Goal: Task Accomplishment & Management: Complete application form

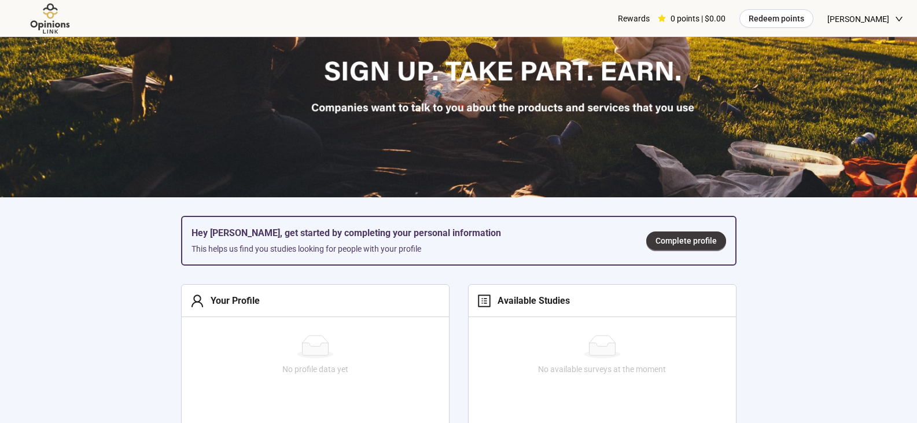
scroll to position [231, 0]
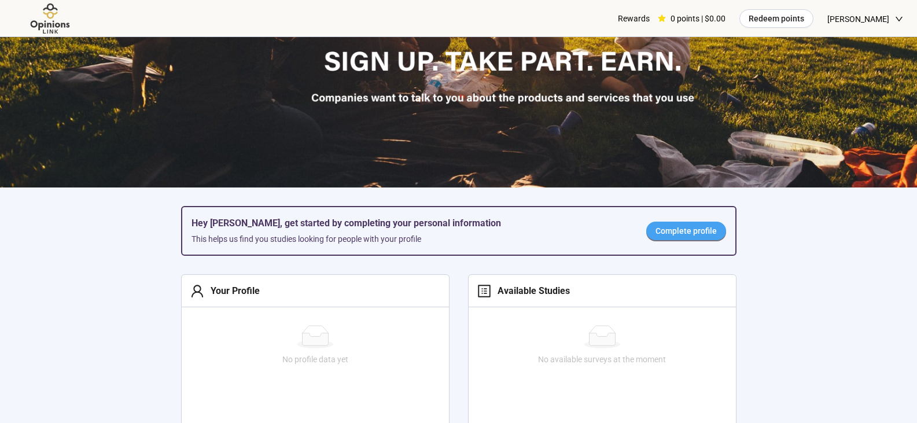
click at [686, 226] on span "Complete profile" at bounding box center [686, 231] width 61 height 13
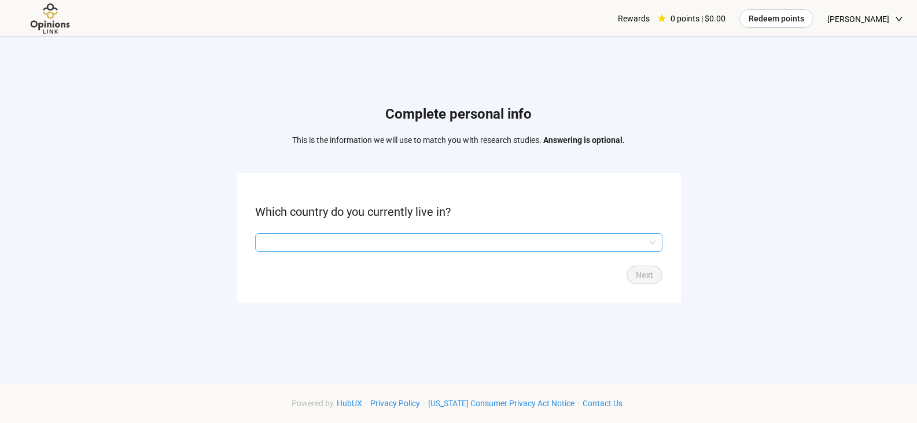
click at [336, 243] on input "search" at bounding box center [459, 242] width 394 height 17
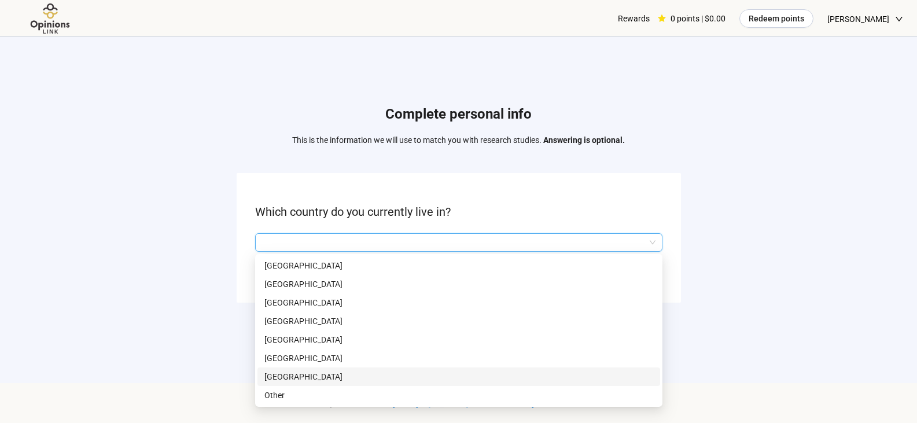
click at [308, 374] on p "[GEOGRAPHIC_DATA]" at bounding box center [458, 376] width 389 height 13
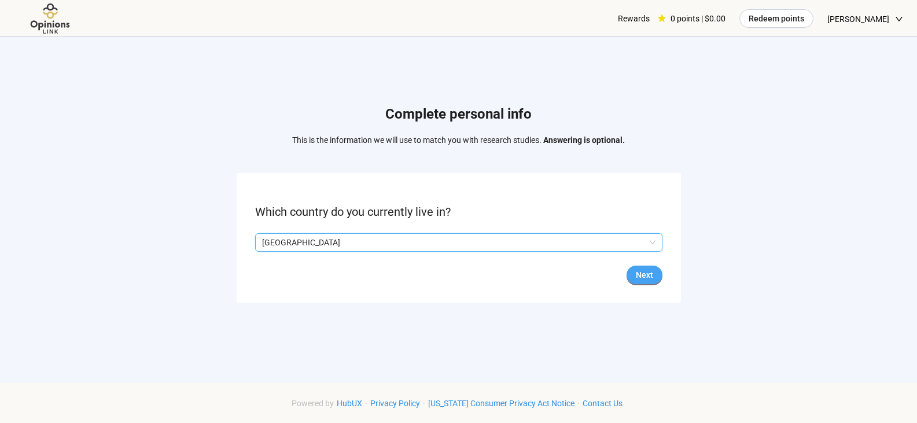
click at [646, 275] on span "Next" at bounding box center [644, 275] width 17 height 13
click at [379, 242] on input "search" at bounding box center [459, 242] width 394 height 17
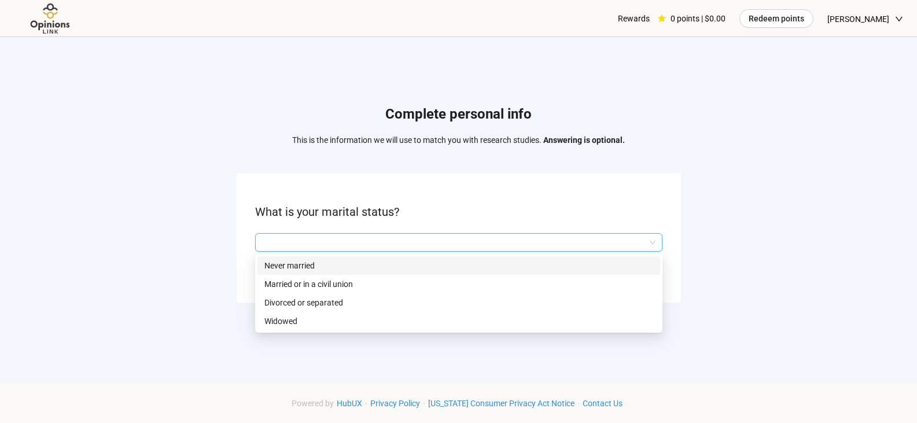
click at [310, 264] on p "Never married" at bounding box center [458, 265] width 389 height 13
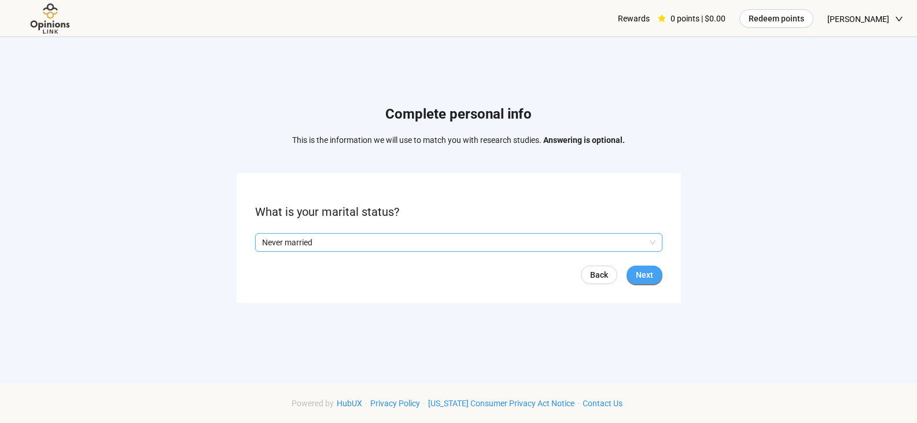
click at [650, 277] on span "Next" at bounding box center [644, 275] width 17 height 13
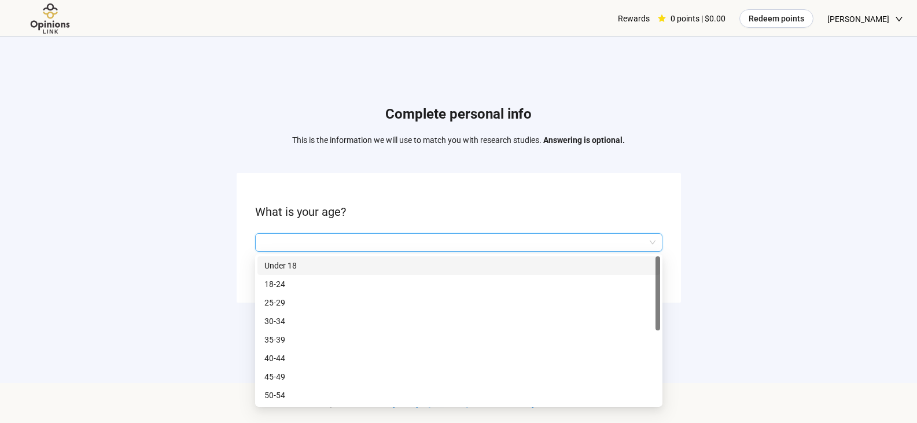
click at [403, 242] on input "search" at bounding box center [459, 242] width 394 height 17
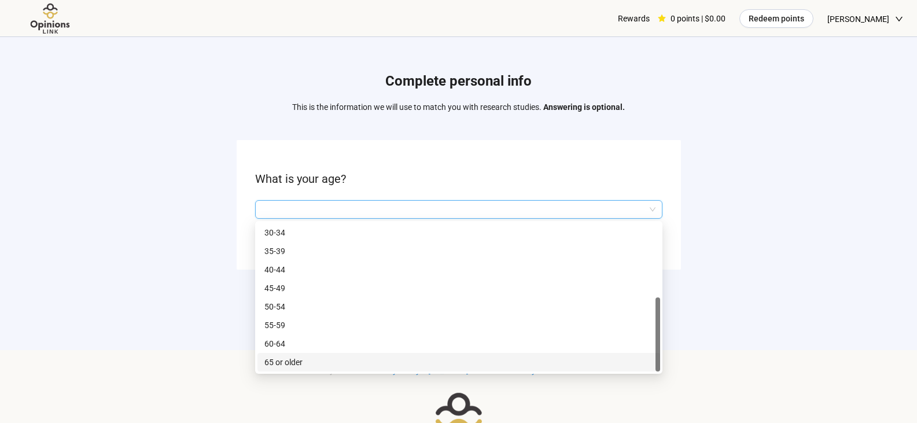
scroll to position [58, 0]
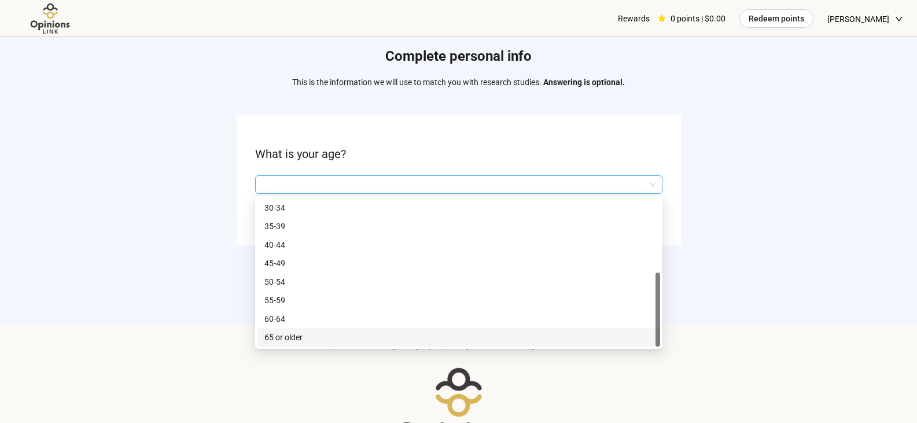
click at [296, 335] on p "65 or older" at bounding box center [458, 337] width 389 height 13
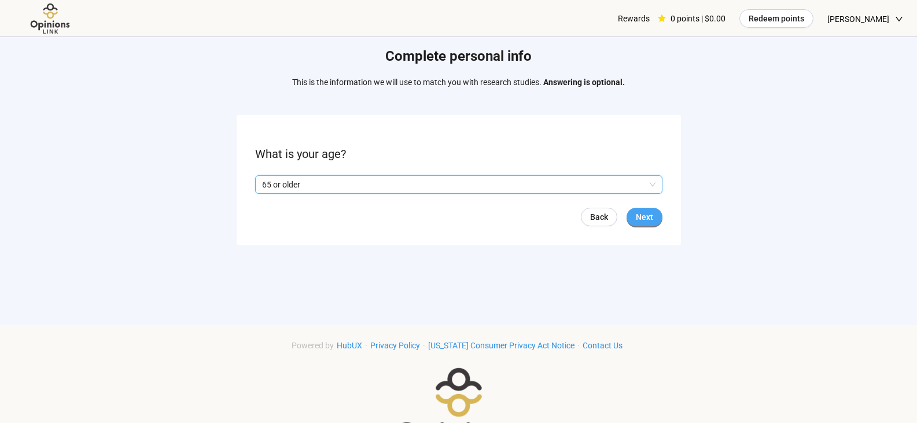
click at [636, 217] on span "Next" at bounding box center [644, 217] width 17 height 13
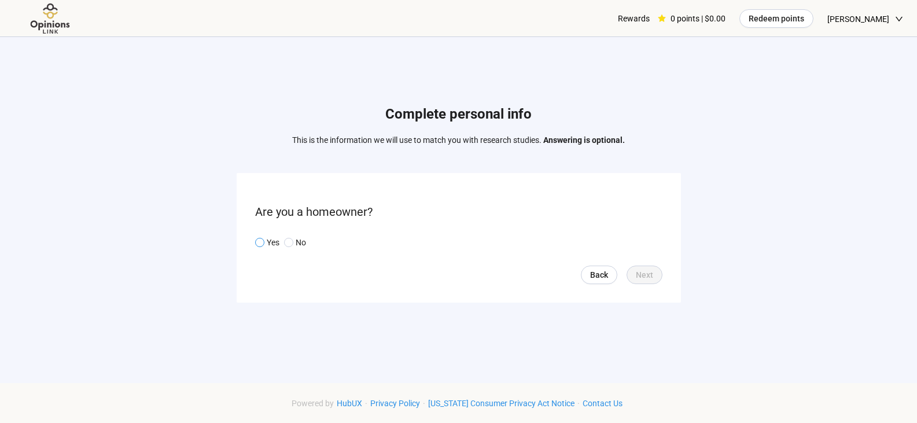
click at [257, 240] on span at bounding box center [259, 242] width 9 height 9
click at [649, 277] on span "Next" at bounding box center [644, 275] width 17 height 13
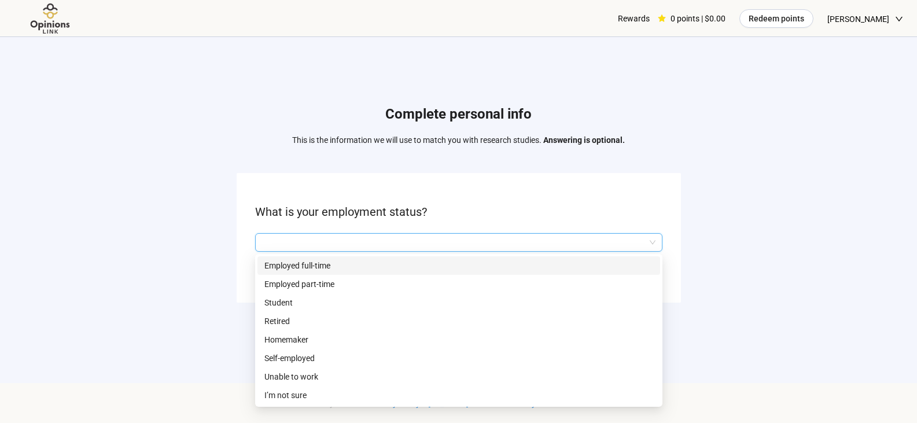
click at [369, 242] on input "search" at bounding box center [459, 242] width 394 height 17
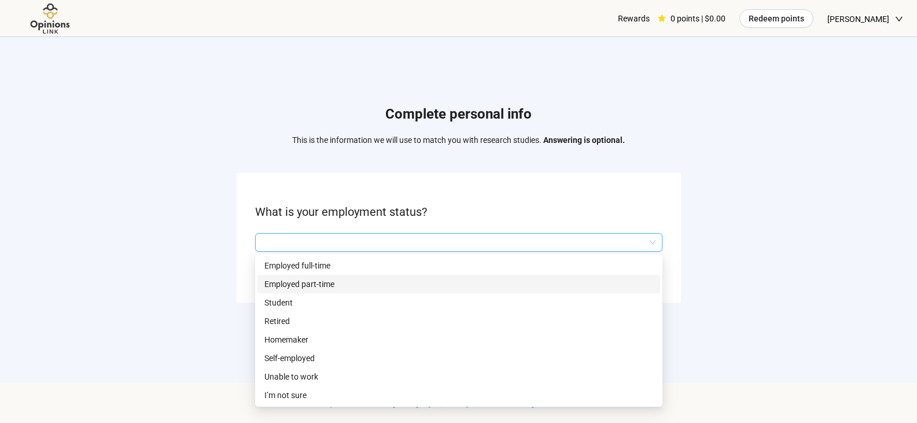
click at [345, 285] on p "Employed part-time" at bounding box center [458, 284] width 389 height 13
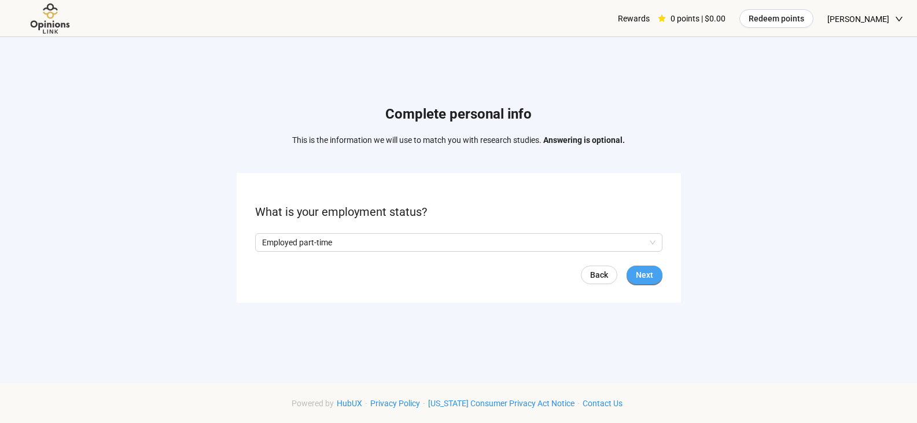
click at [644, 276] on span "Next" at bounding box center [644, 275] width 17 height 13
click at [405, 242] on input "search" at bounding box center [459, 242] width 394 height 17
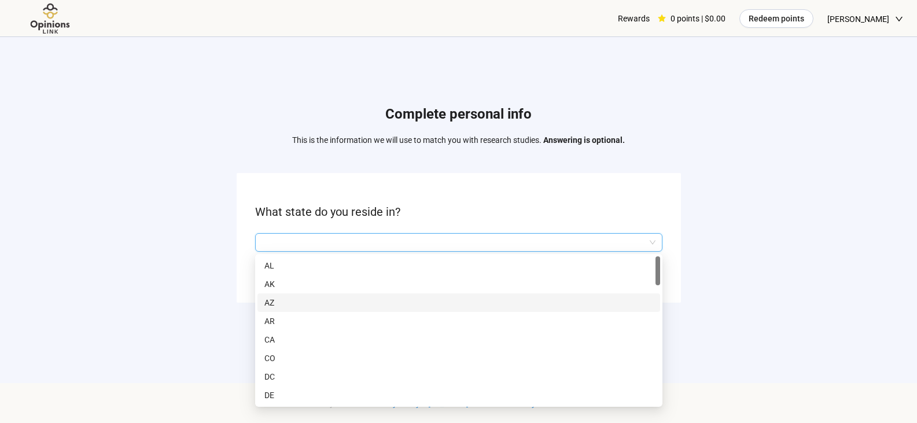
click at [344, 299] on p "AZ" at bounding box center [458, 302] width 389 height 13
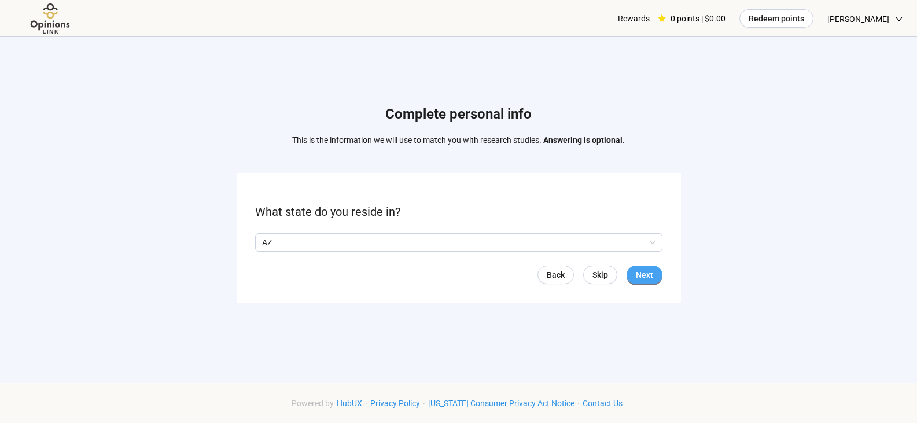
click at [636, 276] on button "Next" at bounding box center [645, 275] width 36 height 19
click at [388, 240] on input "search" at bounding box center [459, 242] width 394 height 17
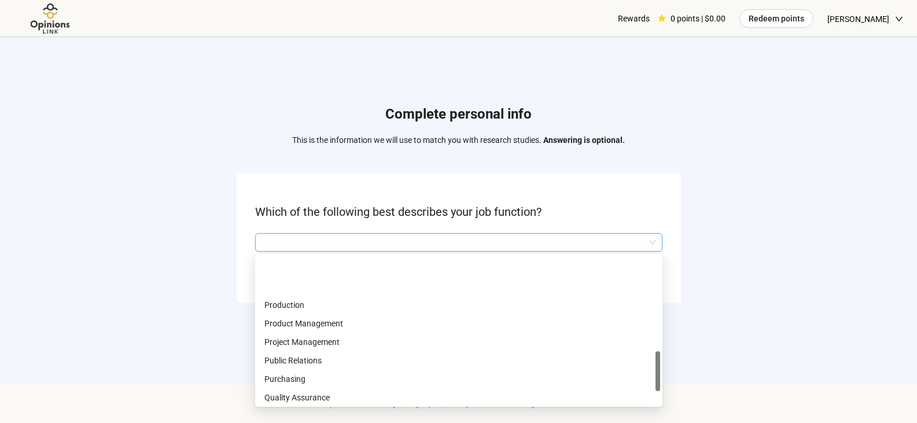
scroll to position [463, 0]
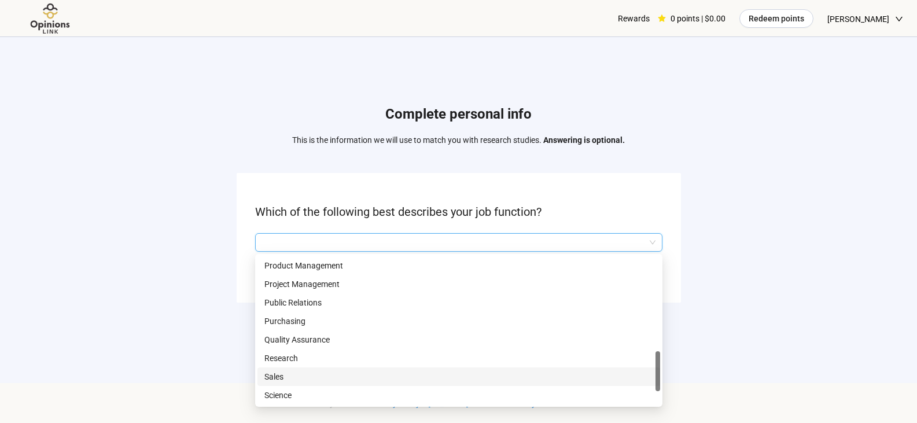
click at [311, 377] on p "Sales" at bounding box center [458, 376] width 389 height 13
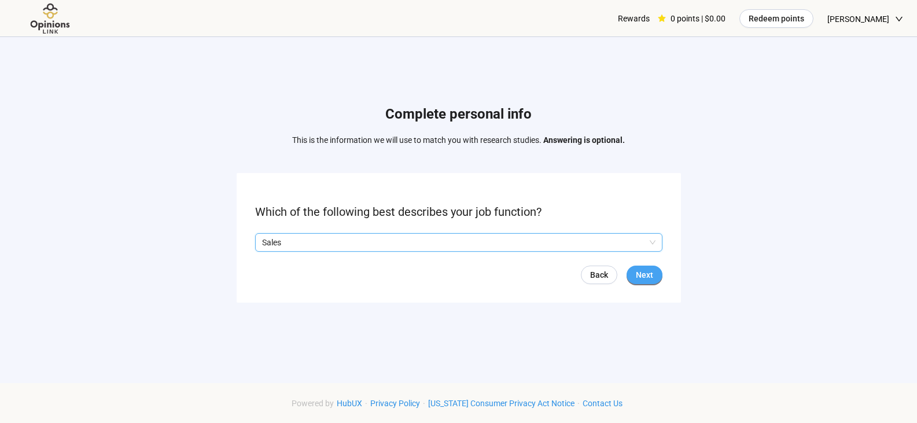
click at [638, 276] on span "Next" at bounding box center [644, 275] width 17 height 13
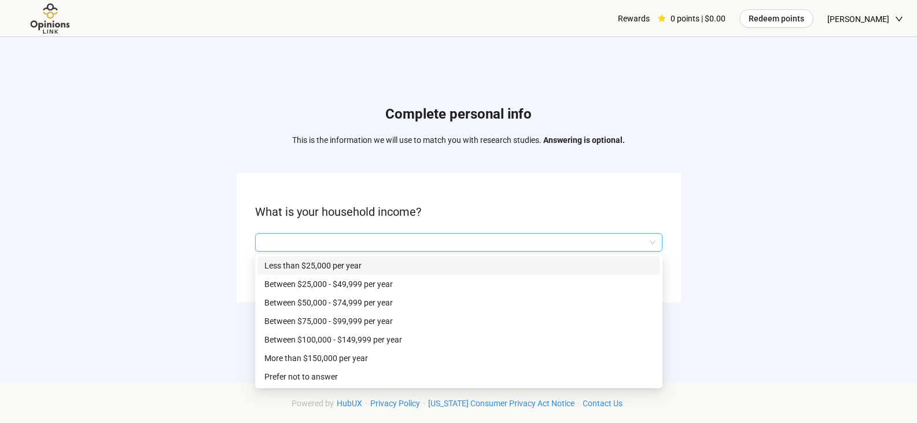
click at [384, 236] on input "search" at bounding box center [459, 242] width 394 height 17
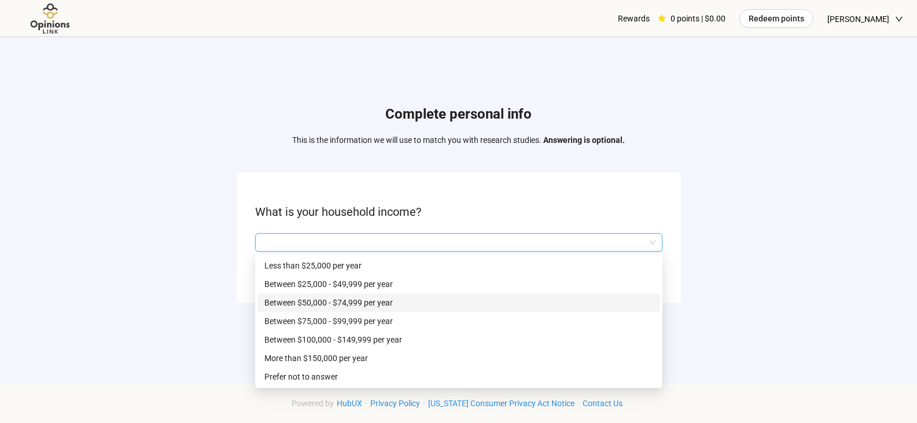
click at [382, 301] on p "Between $50,000 - $74,999 per year" at bounding box center [458, 302] width 389 height 13
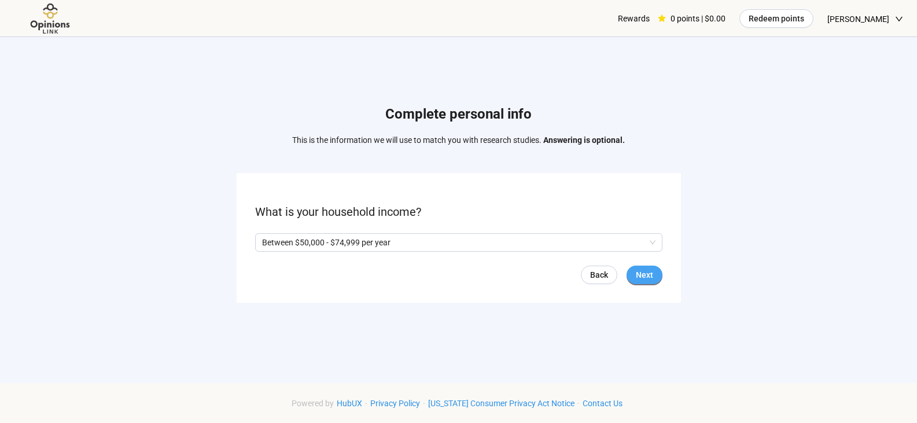
click at [641, 275] on span "Next" at bounding box center [644, 275] width 17 height 13
click at [642, 273] on span "Next" at bounding box center [644, 275] width 17 height 13
click at [357, 241] on input "search" at bounding box center [459, 242] width 394 height 17
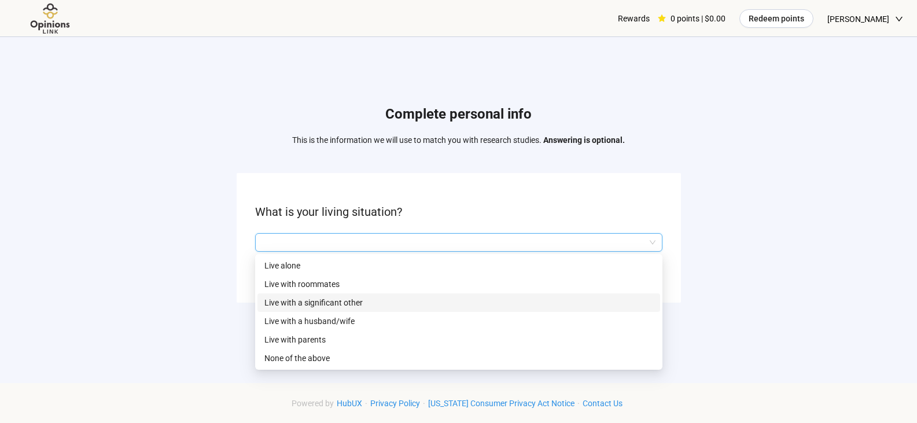
click at [356, 299] on p "Live with a significant other" at bounding box center [458, 302] width 389 height 13
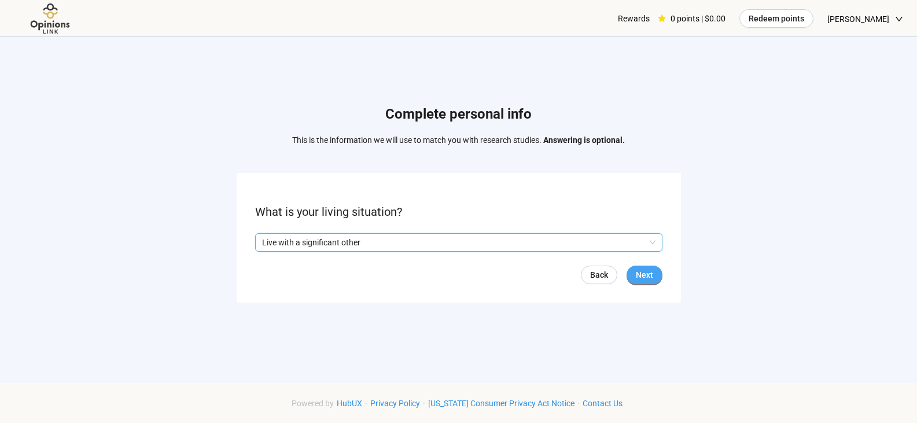
click at [637, 282] on button "Next" at bounding box center [645, 275] width 36 height 19
click at [378, 240] on input "search" at bounding box center [459, 242] width 394 height 17
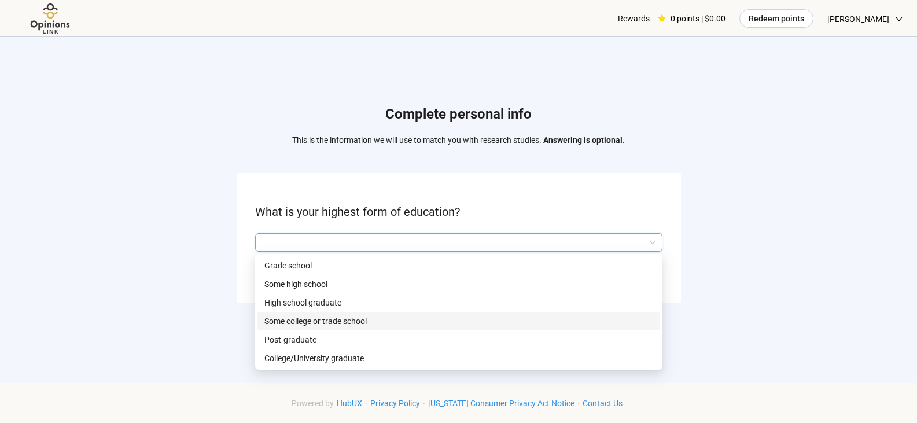
click at [366, 320] on p "Some college or trade school" at bounding box center [458, 321] width 389 height 13
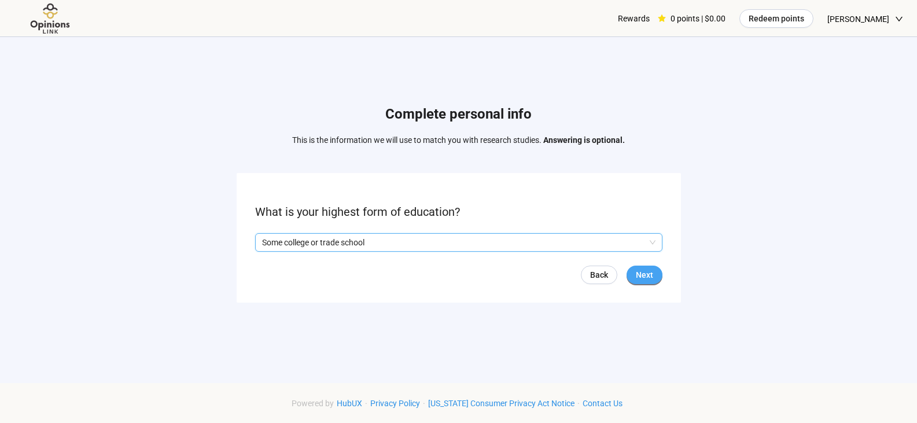
click at [653, 278] on button "Next" at bounding box center [645, 275] width 36 height 19
click at [389, 242] on input "search" at bounding box center [459, 242] width 394 height 17
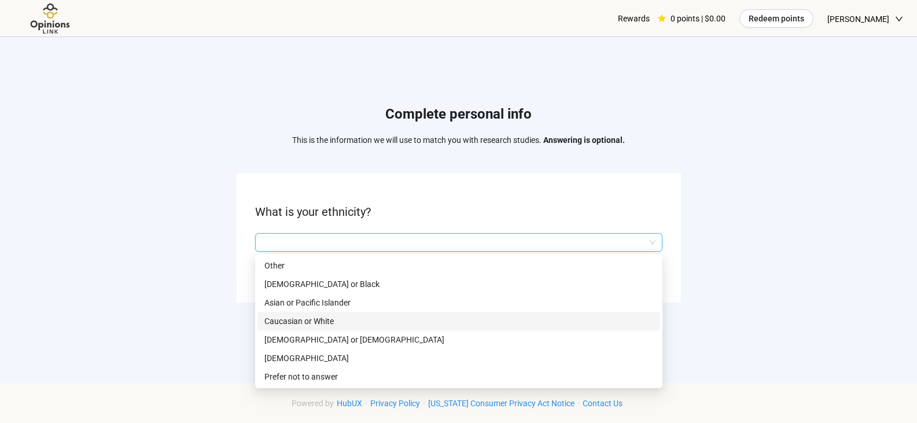
click at [367, 318] on p "Caucasian or White" at bounding box center [458, 321] width 389 height 13
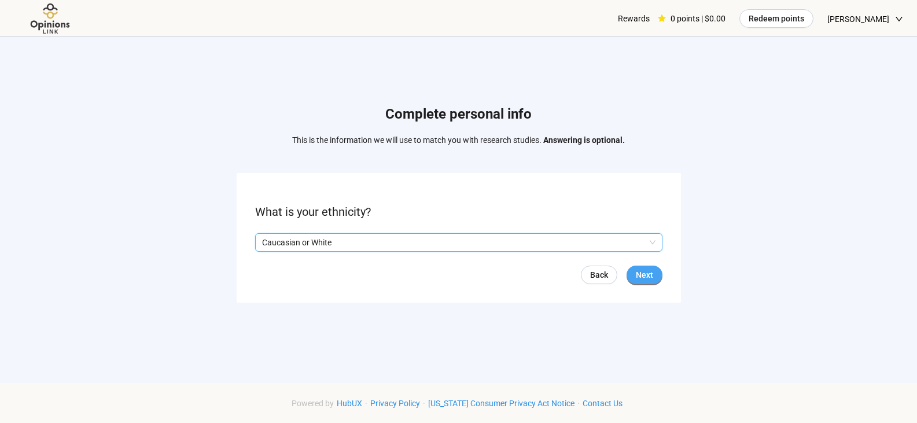
click at [642, 271] on span "Next" at bounding box center [644, 275] width 17 height 13
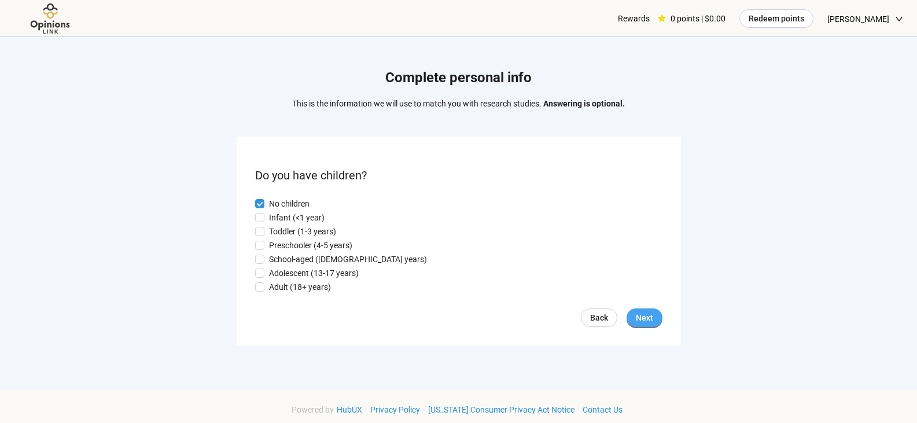
click at [650, 318] on span "Next" at bounding box center [644, 317] width 17 height 13
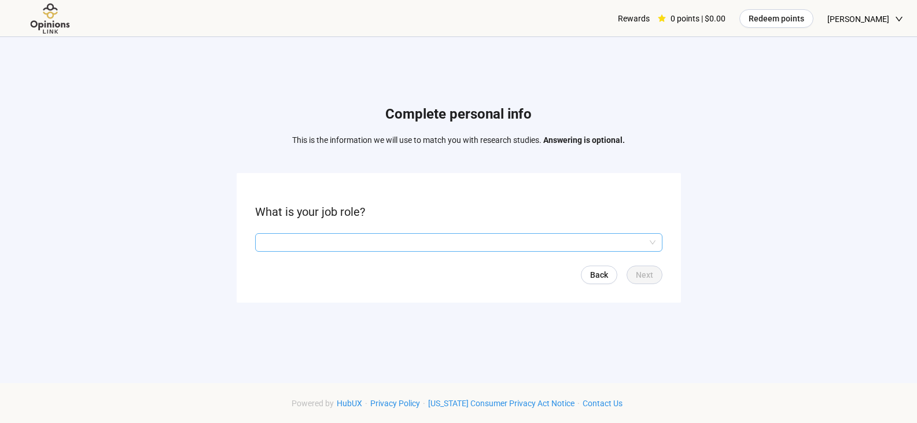
click at [394, 237] on input "search" at bounding box center [459, 242] width 394 height 17
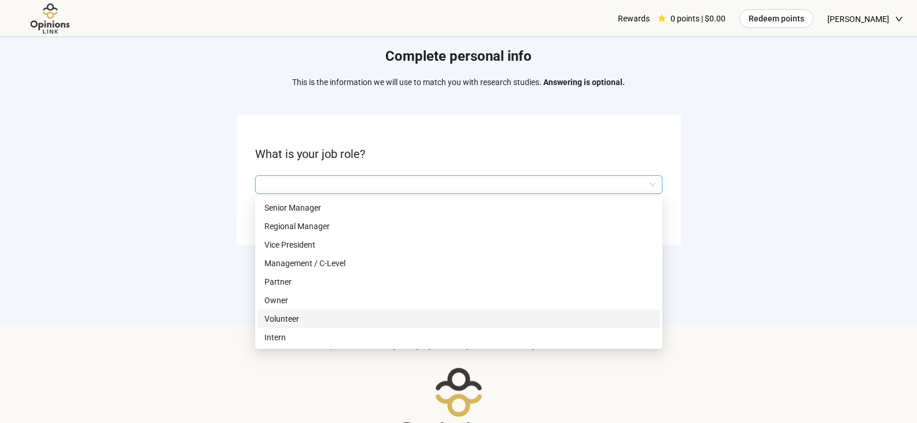
scroll to position [16, 0]
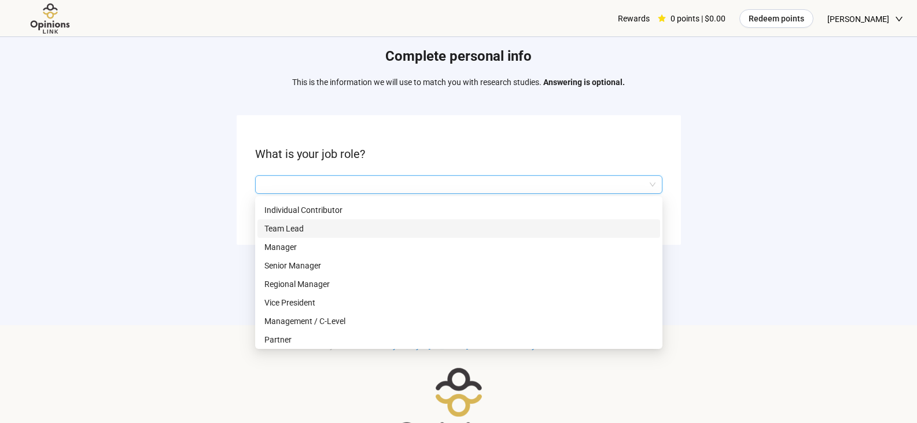
click at [291, 226] on p "Team Lead" at bounding box center [458, 228] width 389 height 13
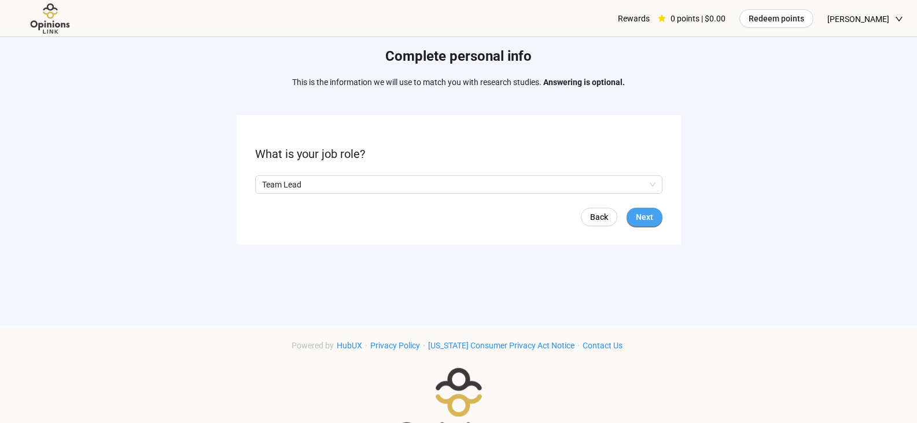
click at [638, 219] on span "Next" at bounding box center [644, 217] width 17 height 13
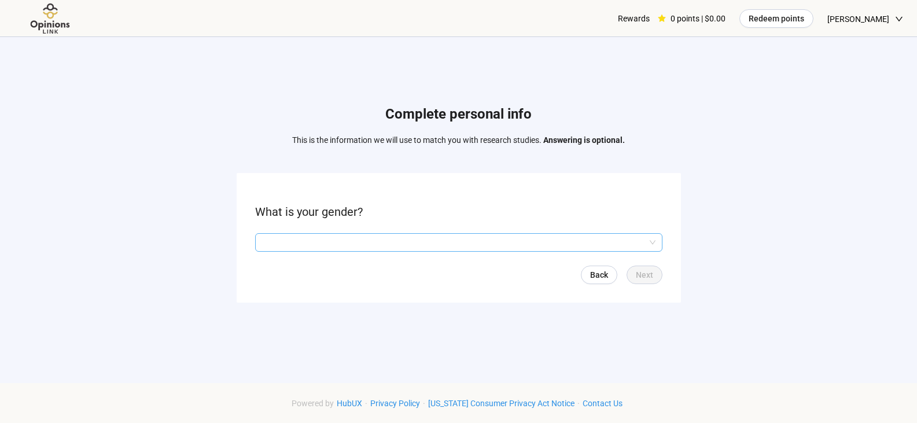
click at [344, 241] on input "search" at bounding box center [459, 242] width 394 height 17
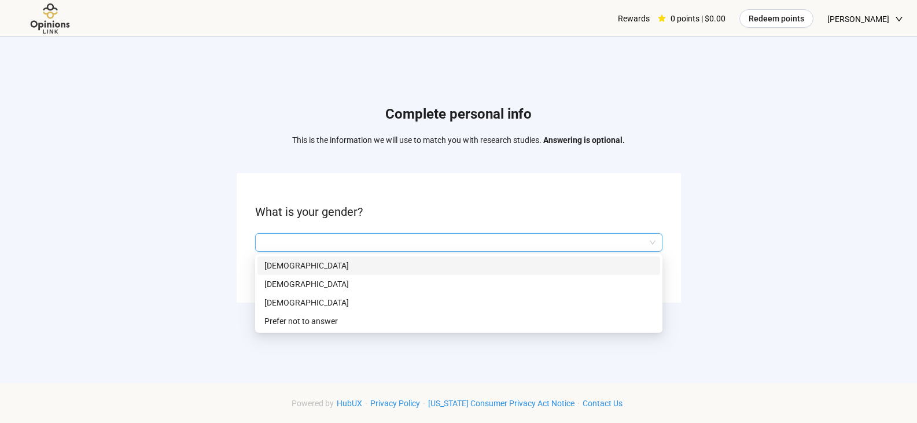
click at [317, 269] on p "[DEMOGRAPHIC_DATA]" at bounding box center [458, 265] width 389 height 13
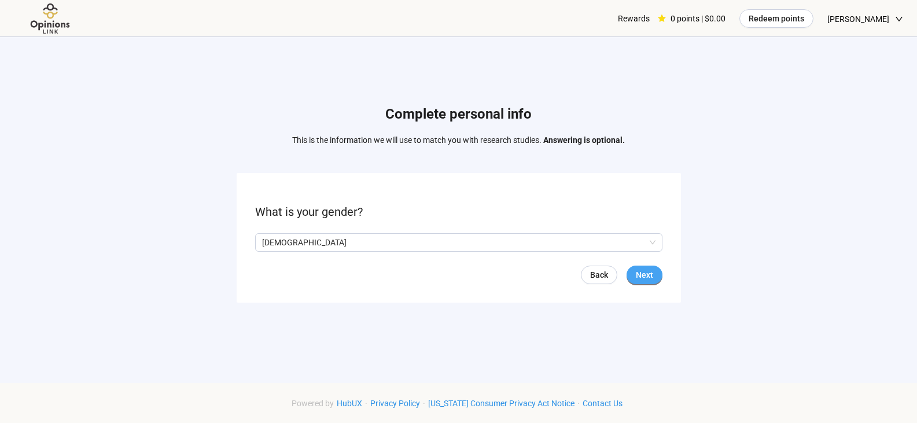
click at [645, 274] on span "Next" at bounding box center [644, 275] width 17 height 13
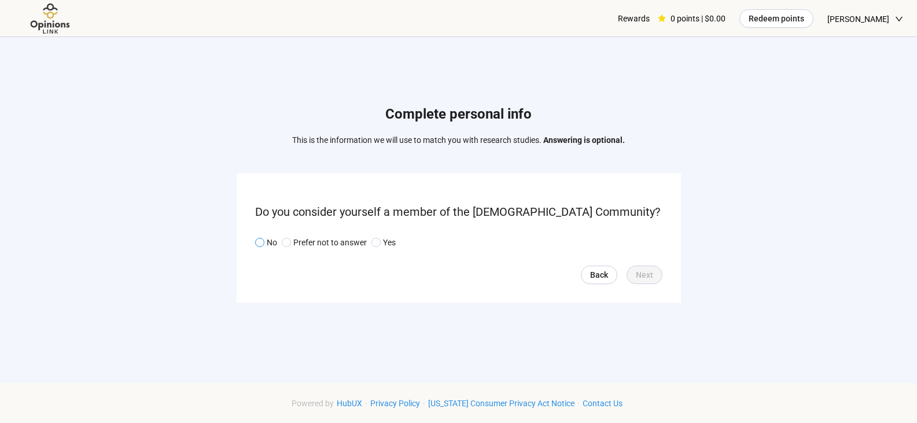
click at [267, 242] on p "No" at bounding box center [272, 242] width 10 height 13
click at [639, 275] on span "Next" at bounding box center [644, 275] width 17 height 13
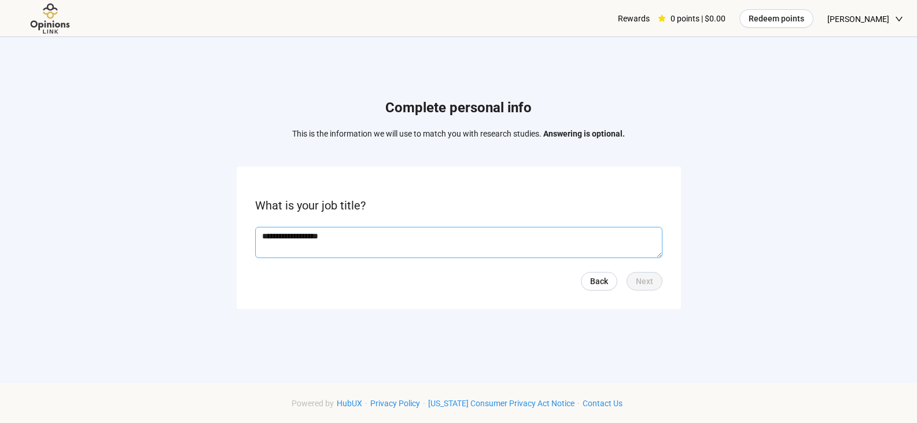
click at [533, 240] on textarea "**********" at bounding box center [458, 242] width 407 height 31
click at [385, 239] on textarea "**********" at bounding box center [458, 242] width 407 height 31
type textarea "**********"
click at [645, 284] on span "Next" at bounding box center [644, 281] width 17 height 13
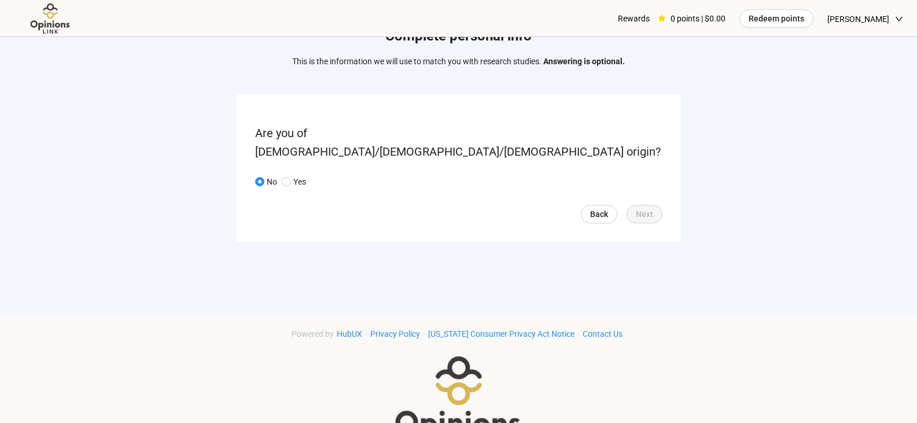
scroll to position [63, 0]
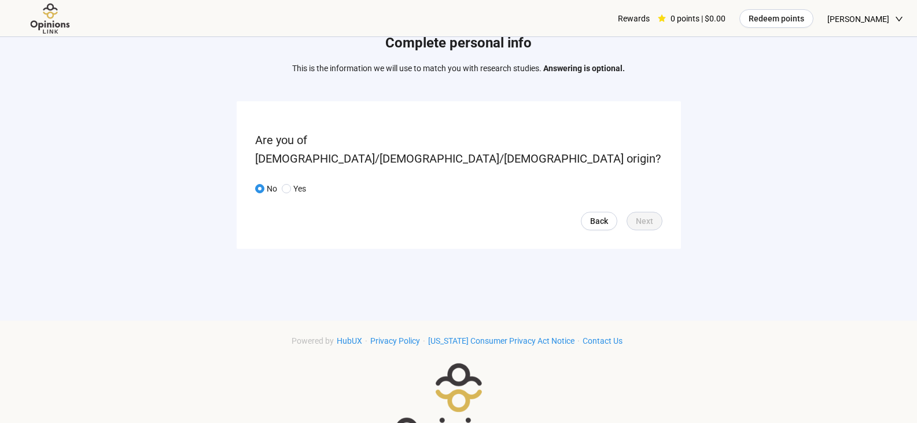
click at [699, 209] on div "Complete personal info This is the information we will use to match you with re…" at bounding box center [458, 144] width 917 height 339
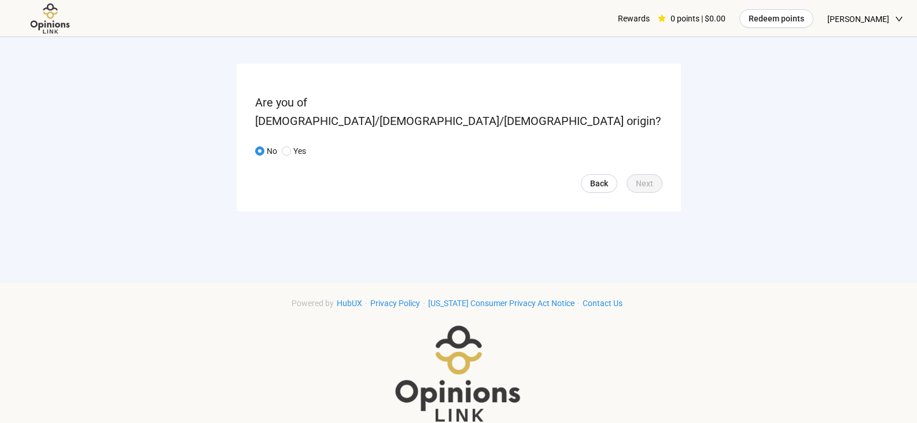
scroll to position [120, 0]
